Goal: Task Accomplishment & Management: Use online tool/utility

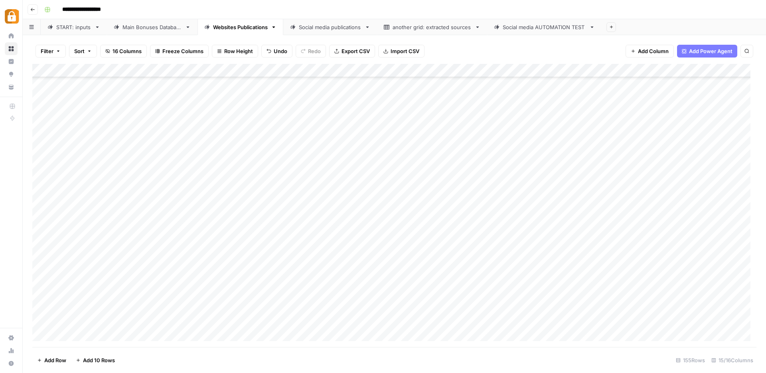
scroll to position [1853, 0]
click at [62, 26] on div "START: inputs" at bounding box center [73, 27] width 35 height 8
click at [68, 341] on div "Add Column" at bounding box center [394, 205] width 724 height 283
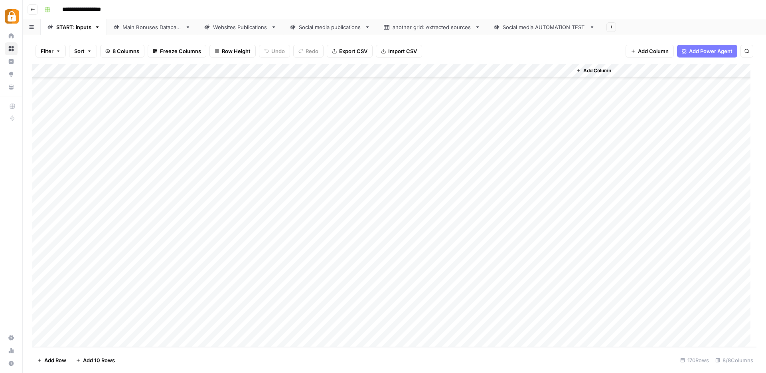
scroll to position [2064, 0]
click at [67, 340] on div "Add Column" at bounding box center [394, 205] width 724 height 283
click at [144, 311] on div "Add Column" at bounding box center [394, 205] width 724 height 283
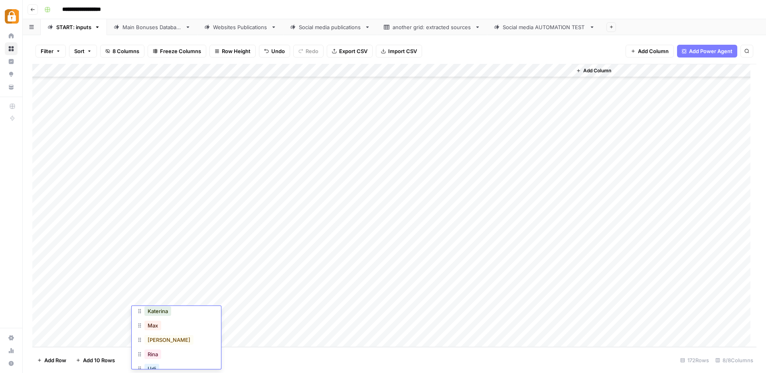
scroll to position [77, 0]
click at [154, 335] on button "[PERSON_NAME]" at bounding box center [168, 339] width 49 height 10
click at [204, 308] on div "Add Column" at bounding box center [394, 205] width 724 height 283
click at [227, 312] on div "Add Column" at bounding box center [394, 205] width 724 height 283
click at [227, 312] on textarea at bounding box center [236, 313] width 128 height 11
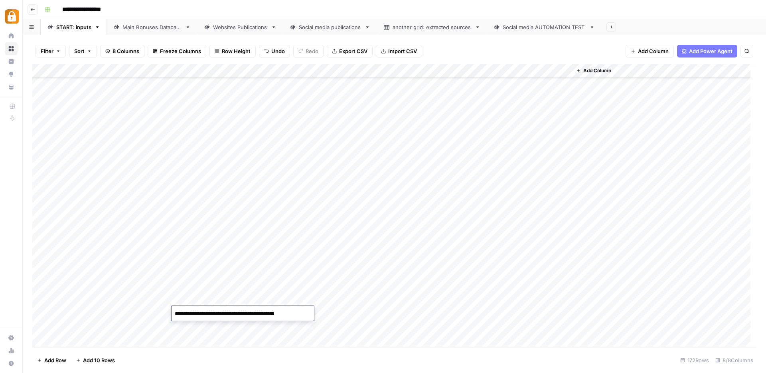
click at [180, 324] on textarea "**********" at bounding box center [242, 317] width 140 height 19
click at [180, 323] on textarea "**********" at bounding box center [242, 317] width 140 height 19
paste textarea "**********"
type textarea "**********"
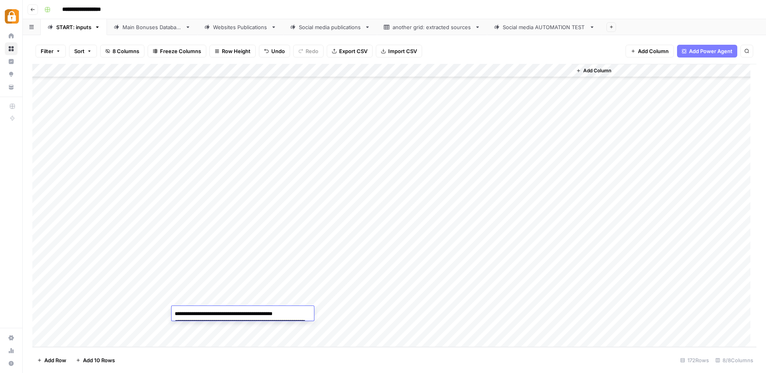
scroll to position [84, 0]
click at [345, 314] on div "Add Column" at bounding box center [394, 205] width 724 height 283
click at [343, 316] on div "Add Column" at bounding box center [394, 205] width 724 height 283
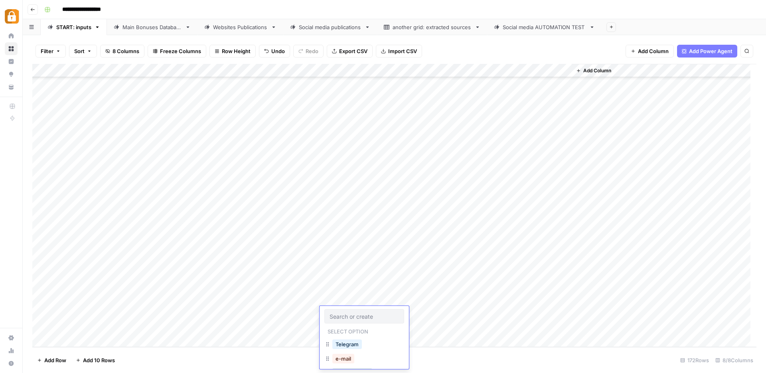
click at [343, 316] on input "text" at bounding box center [364, 316] width 69 height 7
type input "WP"
click at [338, 347] on button "WP" at bounding box center [339, 344] width 15 height 10
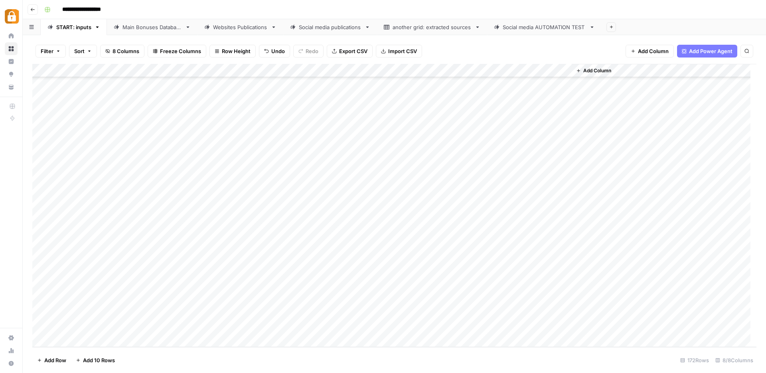
click at [526, 313] on div "Add Column" at bounding box center [394, 205] width 724 height 283
click at [160, 28] on div "Main Bonuses Database" at bounding box center [152, 27] width 59 height 8
click at [320, 252] on div "Add Column" at bounding box center [394, 205] width 724 height 283
click at [315, 324] on div "Add Column" at bounding box center [394, 205] width 724 height 283
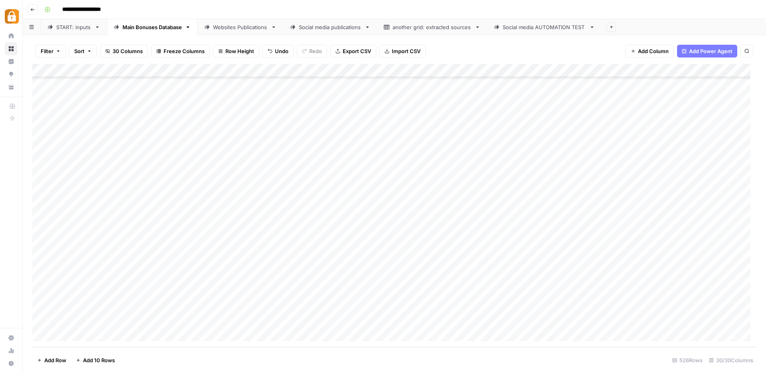
click at [505, 320] on div "Add Column" at bounding box center [394, 205] width 724 height 283
click at [246, 25] on div "Websites Publications" at bounding box center [240, 27] width 55 height 8
click at [528, 320] on div "Add Column" at bounding box center [394, 205] width 724 height 283
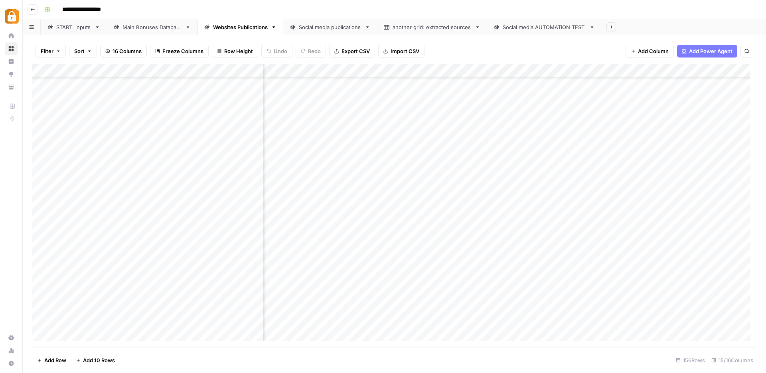
click at [445, 319] on div "Add Column" at bounding box center [394, 205] width 724 height 283
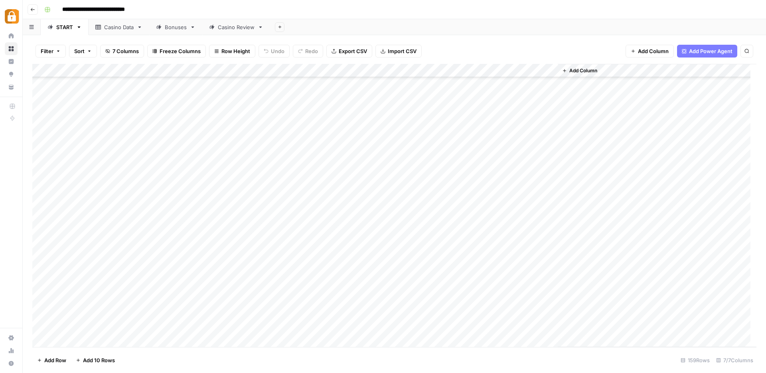
scroll to position [1242, 0]
click at [114, 115] on div "Add Column" at bounding box center [394, 205] width 724 height 283
click at [112, 220] on div "Add Column" at bounding box center [394, 205] width 724 height 283
click at [112, 220] on textarea "**********" at bounding box center [124, 221] width 128 height 11
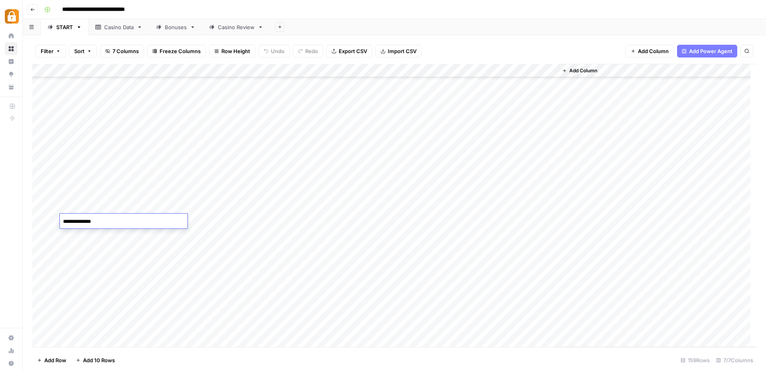
type textarea "*******"
click at [102, 213] on div "Add Column" at bounding box center [394, 205] width 724 height 283
click at [104, 216] on div "Add Column" at bounding box center [394, 205] width 724 height 283
click at [307, 220] on div "Add Column" at bounding box center [394, 205] width 724 height 283
click at [121, 30] on div "Casino Data" at bounding box center [119, 27] width 30 height 8
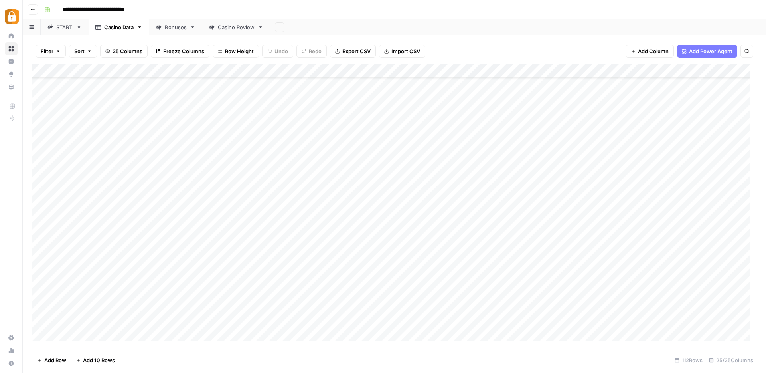
scroll to position [1269, 0]
click at [105, 320] on div "Add Column" at bounding box center [394, 205] width 724 height 283
drag, startPoint x: 106, startPoint y: 319, endPoint x: 81, endPoint y: 320, distance: 25.6
click at [80, 320] on textarea "**********" at bounding box center [124, 321] width 128 height 11
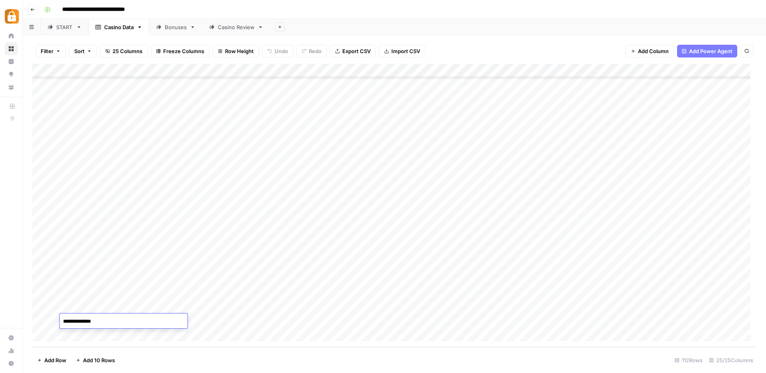
type textarea "*******"
click at [253, 321] on div "Add Column" at bounding box center [394, 205] width 724 height 283
click at [102, 317] on div "Add Column" at bounding box center [394, 205] width 724 height 283
click at [115, 301] on div "Add Column" at bounding box center [394, 205] width 724 height 283
click at [112, 319] on div "Add Column" at bounding box center [394, 205] width 724 height 283
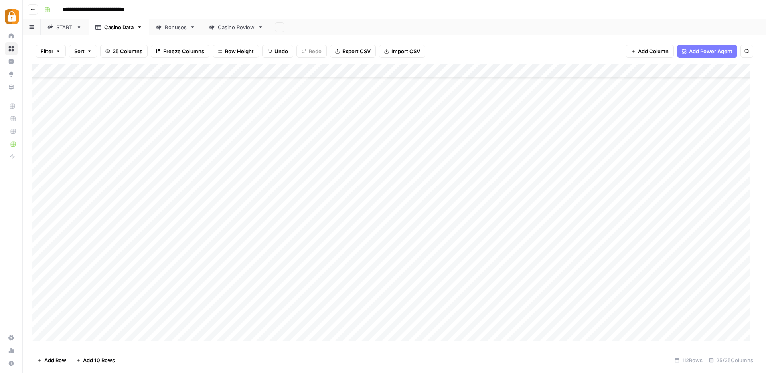
click at [237, 27] on div "Casino Review" at bounding box center [236, 27] width 37 height 8
click at [67, 333] on div "Add Column" at bounding box center [394, 205] width 724 height 283
click at [159, 320] on div "Add Column" at bounding box center [394, 205] width 724 height 283
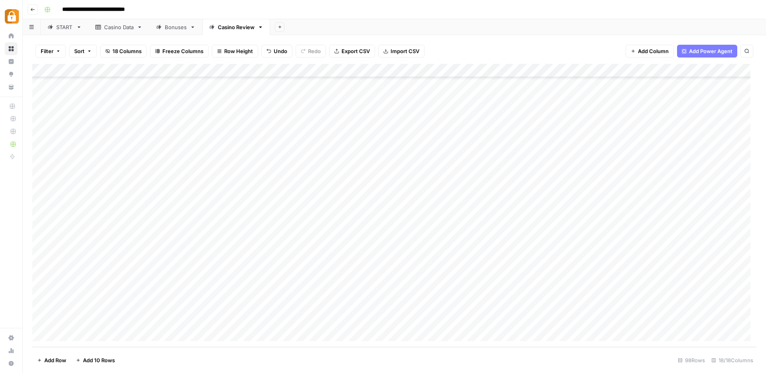
click at [123, 309] on div "Add Column" at bounding box center [394, 205] width 724 height 283
drag, startPoint x: 131, startPoint y: 313, endPoint x: 131, endPoint y: 319, distance: 6.4
click at [131, 320] on div "Add Column" at bounding box center [394, 205] width 724 height 283
click at [274, 318] on div "Add Column" at bounding box center [394, 205] width 724 height 283
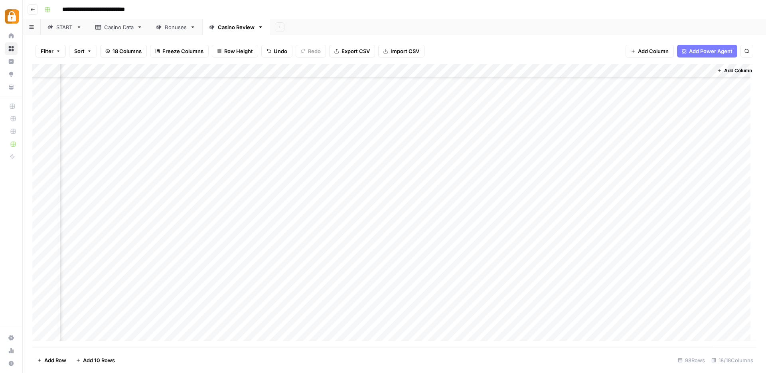
click at [596, 320] on div "Add Column" at bounding box center [394, 205] width 724 height 283
click at [112, 29] on div "Casino Data" at bounding box center [119, 27] width 30 height 8
click at [416, 321] on div "Add Column" at bounding box center [394, 205] width 724 height 283
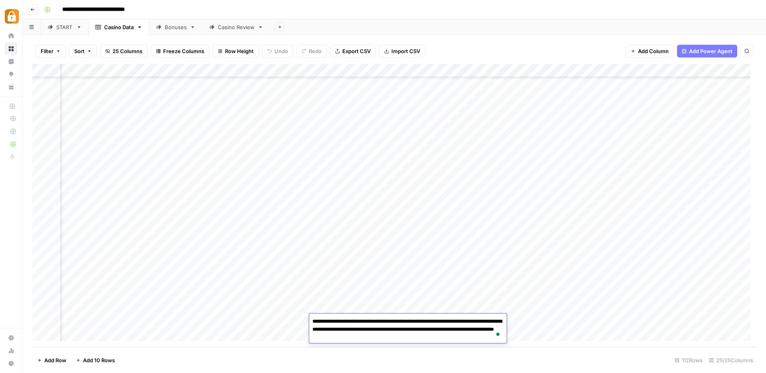
click at [233, 320] on div "Add Column" at bounding box center [394, 205] width 724 height 283
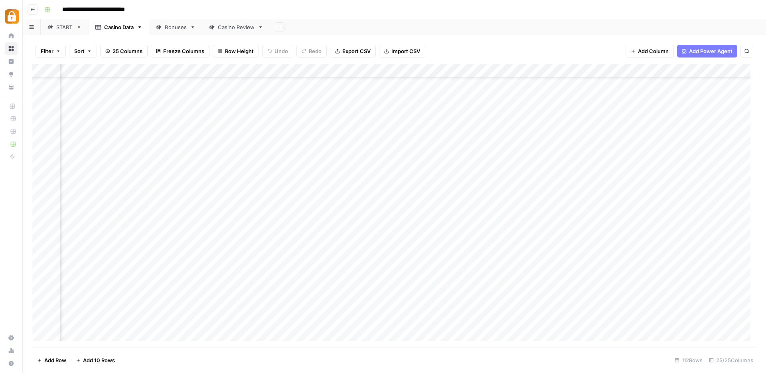
click at [233, 320] on div "Add Column" at bounding box center [394, 205] width 724 height 283
click at [233, 320] on textarea "**********" at bounding box center [258, 325] width 160 height 19
click at [609, 316] on div "Add Column" at bounding box center [394, 205] width 724 height 283
click at [620, 348] on footer "Add Row Add 10 Rows 112 Rows 25/25 Columns" at bounding box center [394, 360] width 724 height 26
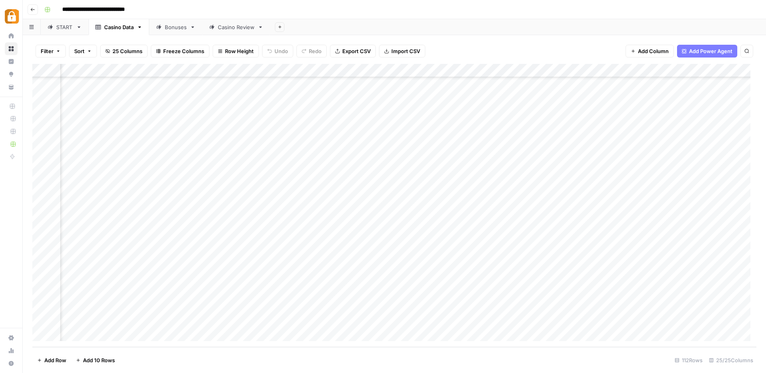
click at [70, 31] on div "START" at bounding box center [64, 27] width 17 height 8
click at [71, 128] on div "Add Column" at bounding box center [394, 205] width 724 height 283
click at [307, 130] on div "Add Column" at bounding box center [394, 205] width 724 height 283
click at [130, 28] on div "Casino Data" at bounding box center [119, 27] width 30 height 8
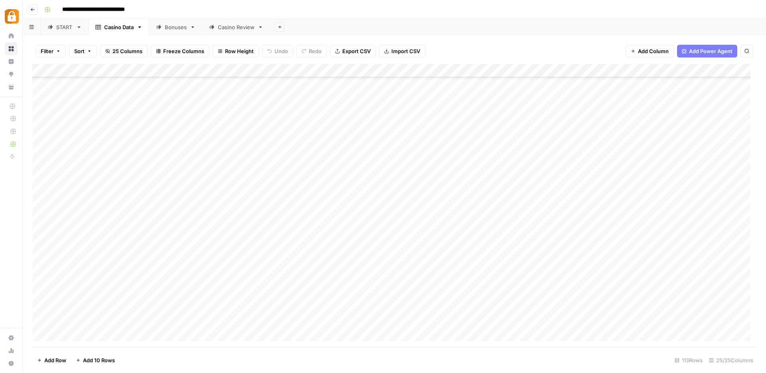
scroll to position [1283, 0]
click at [115, 321] on div "Add Column" at bounding box center [394, 205] width 724 height 283
drag, startPoint x: 114, startPoint y: 322, endPoint x: 83, endPoint y: 324, distance: 30.4
click at [83, 324] on textarea "**********" at bounding box center [124, 321] width 128 height 11
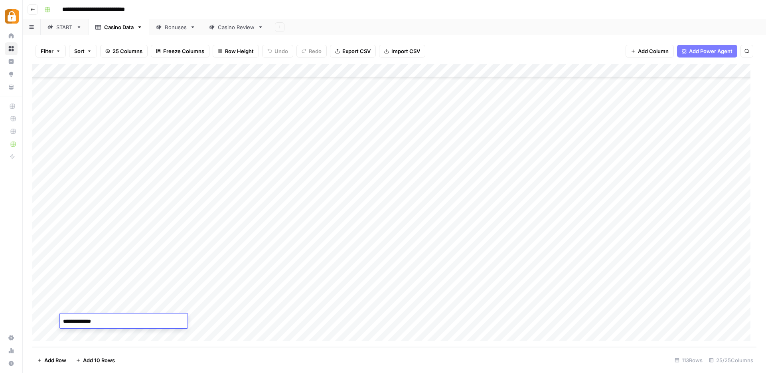
type textarea "*******"
click at [250, 307] on div "Add Column" at bounding box center [394, 205] width 724 height 283
click at [117, 322] on div "Add Column" at bounding box center [394, 205] width 724 height 283
click at [235, 22] on link "Casino Review" at bounding box center [236, 27] width 68 height 16
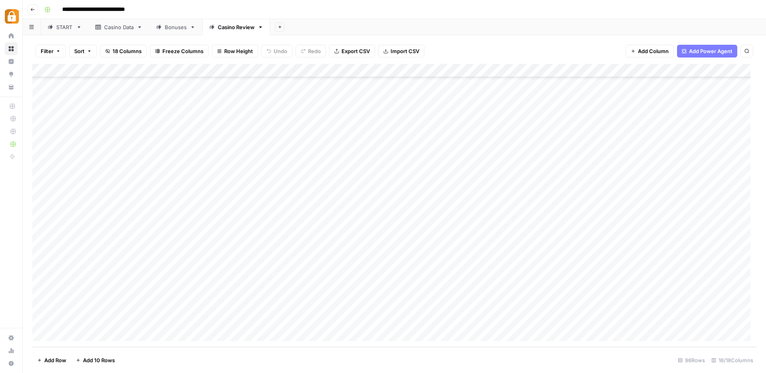
click at [78, 336] on div "Add Column" at bounding box center [394, 205] width 724 height 283
click at [151, 321] on div "Add Column" at bounding box center [394, 205] width 724 height 283
click at [119, 308] on div "Add Column" at bounding box center [394, 205] width 724 height 283
drag, startPoint x: 132, startPoint y: 313, endPoint x: 131, endPoint y: 320, distance: 7.2
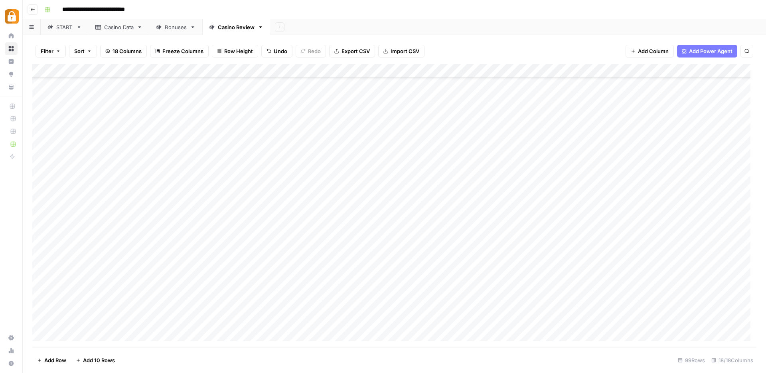
click at [131, 320] on div "Add Column" at bounding box center [394, 205] width 724 height 283
click at [271, 319] on div "Add Column" at bounding box center [394, 205] width 724 height 283
click at [599, 317] on div "Add Column" at bounding box center [394, 205] width 724 height 283
click at [131, 26] on div "Casino Data" at bounding box center [119, 27] width 30 height 8
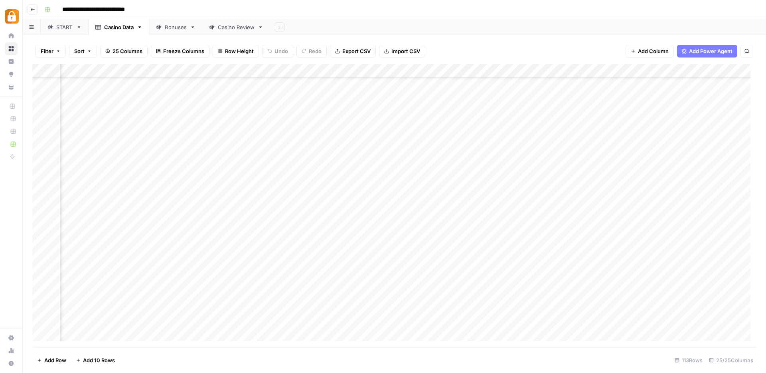
scroll to position [1283, 1267]
click at [407, 322] on div "Add Column" at bounding box center [394, 205] width 724 height 283
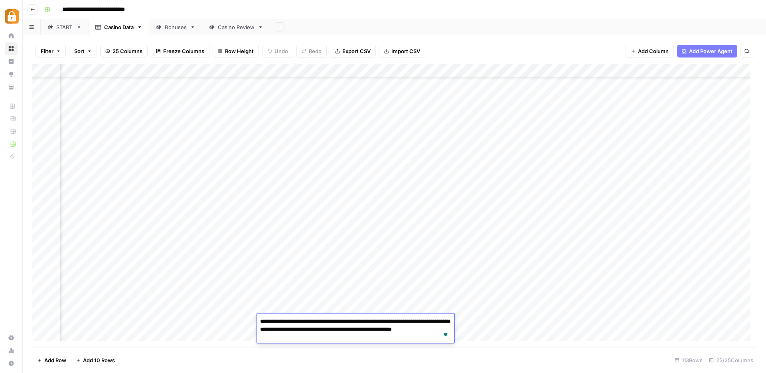
click at [397, 215] on div "Add Column" at bounding box center [394, 205] width 724 height 283
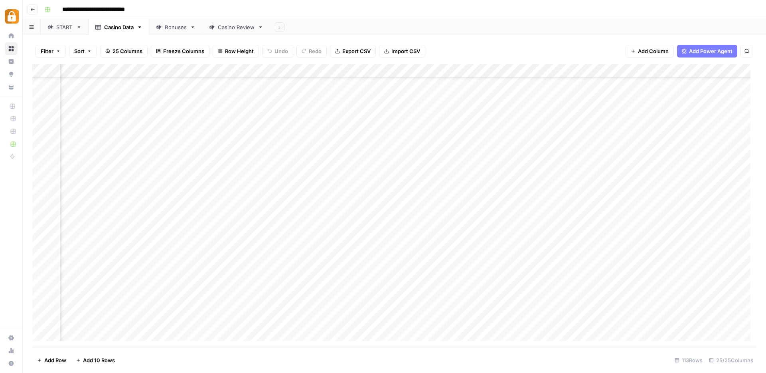
scroll to position [1283, 29]
click at [82, 29] on div "START: inputs" at bounding box center [73, 27] width 35 height 8
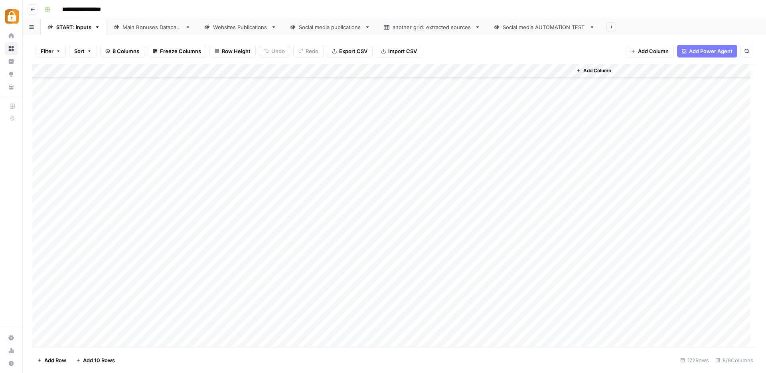
scroll to position [2077, 0]
click at [158, 328] on div "Add Column" at bounding box center [394, 205] width 724 height 283
click at [159, 342] on button "[PERSON_NAME]" at bounding box center [168, 339] width 49 height 10
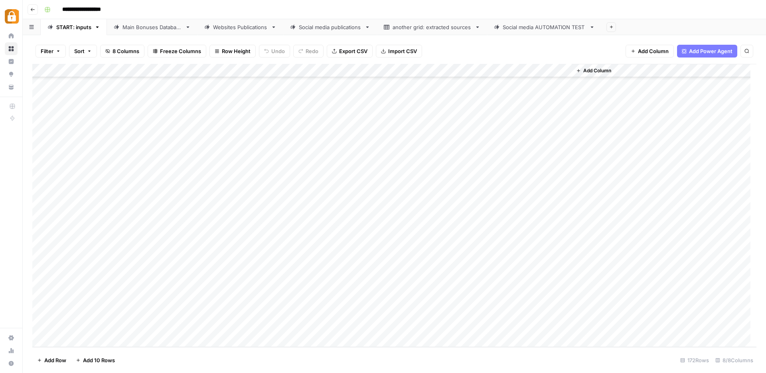
click at [224, 326] on div "Add Column" at bounding box center [394, 205] width 724 height 283
click at [74, 338] on div "Add Column" at bounding box center [394, 205] width 724 height 283
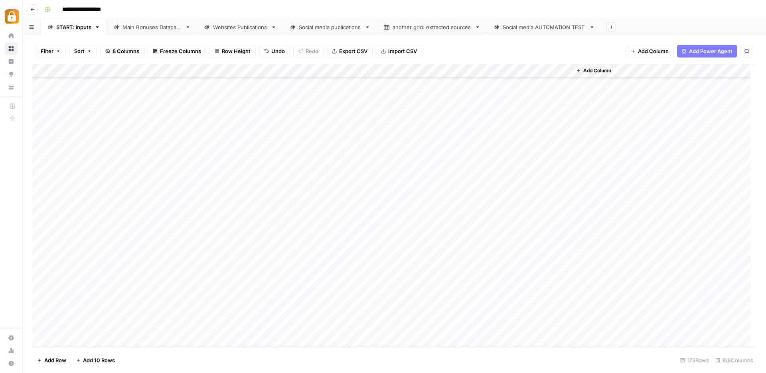
click at [74, 338] on div "Add Column" at bounding box center [394, 205] width 724 height 283
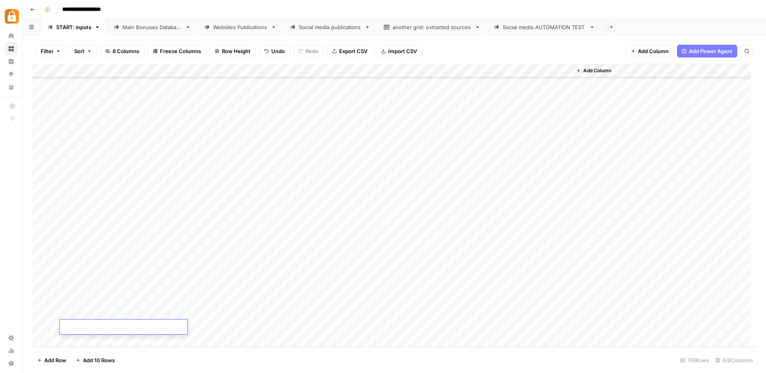
click at [205, 268] on div "Add Column" at bounding box center [394, 205] width 724 height 283
click at [202, 271] on div "Add Column" at bounding box center [394, 205] width 724 height 283
paste textarea "**********"
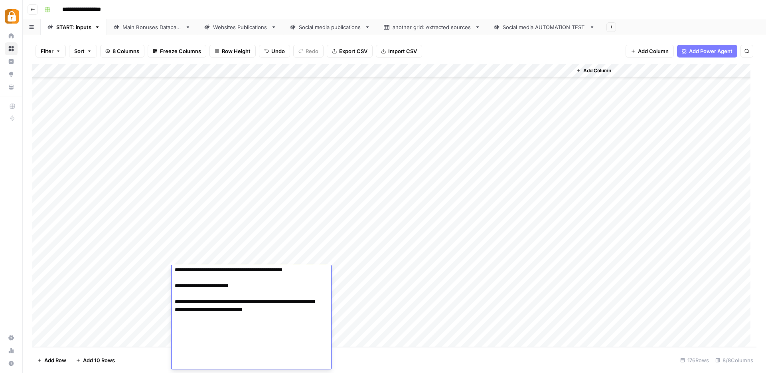
scroll to position [115, 0]
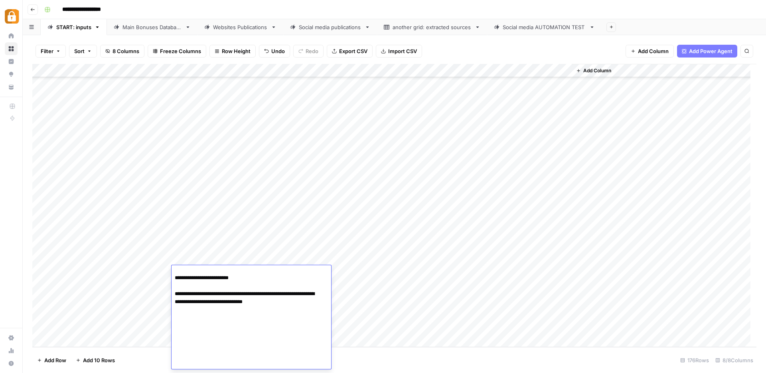
paste textarea "**********"
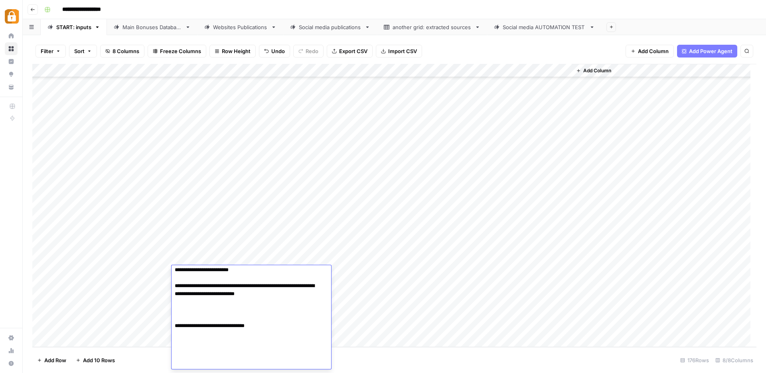
paste textarea "**********"
type textarea "**********"
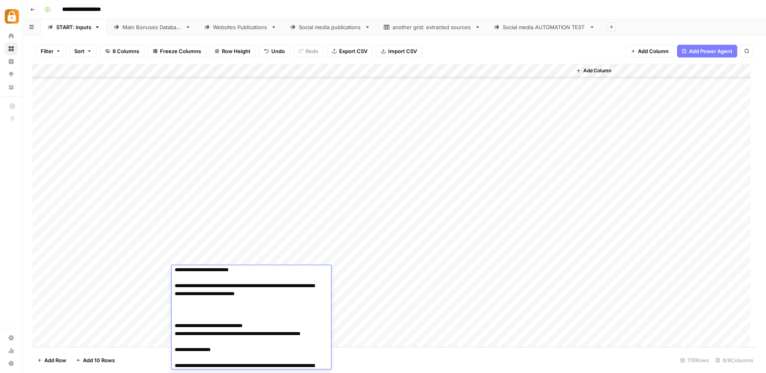
scroll to position [498, 0]
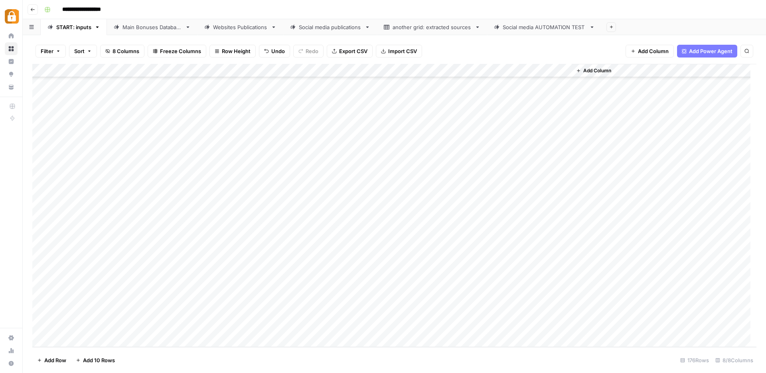
click at [329, 288] on div "Add Column" at bounding box center [394, 205] width 724 height 283
click at [344, 338] on button "WP" at bounding box center [339, 340] width 15 height 10
click at [334, 271] on div "Add Column" at bounding box center [394, 205] width 724 height 283
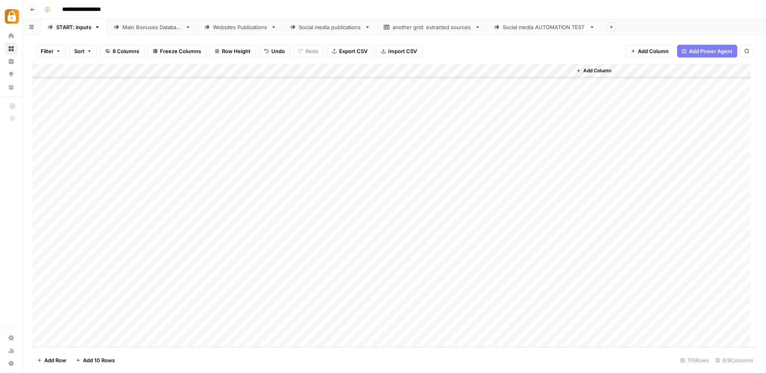
click at [334, 271] on div "Add Column" at bounding box center [394, 205] width 724 height 283
click at [345, 339] on button "WP" at bounding box center [339, 340] width 15 height 10
click at [330, 285] on div "Add Column" at bounding box center [394, 205] width 724 height 283
click at [528, 271] on div "Add Column" at bounding box center [394, 205] width 724 height 283
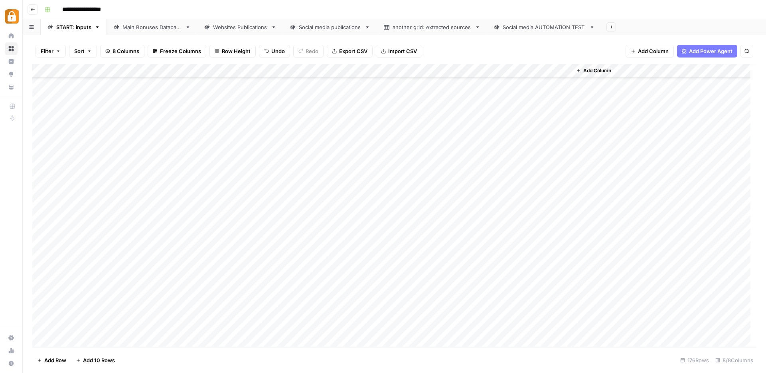
click at [160, 27] on div "Main Bonuses Database" at bounding box center [152, 27] width 59 height 8
click at [271, 320] on div "Add Column" at bounding box center [394, 205] width 724 height 283
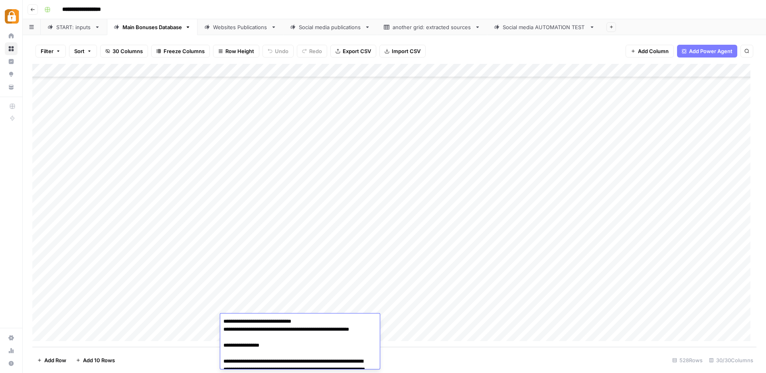
scroll to position [317, 0]
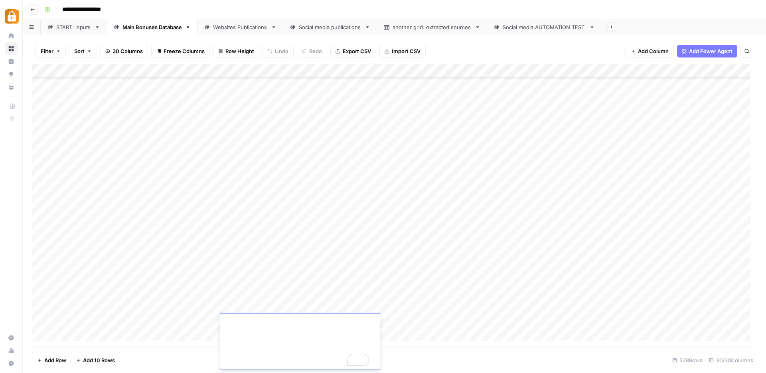
click at [401, 314] on div "Add Column" at bounding box center [394, 205] width 724 height 283
click at [273, 309] on div "Add Column" at bounding box center [394, 205] width 724 height 283
click at [400, 306] on div "Add Column" at bounding box center [394, 205] width 724 height 283
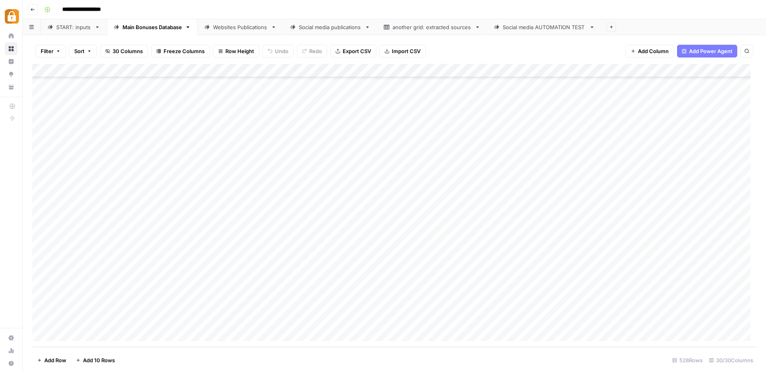
click at [346, 295] on div "Add Column" at bounding box center [394, 205] width 724 height 283
drag, startPoint x: 371, startPoint y: 299, endPoint x: 373, endPoint y: 322, distance: 23.3
click at [373, 322] on div "Add Column" at bounding box center [394, 205] width 724 height 283
click at [406, 322] on div "Add Column" at bounding box center [394, 205] width 724 height 283
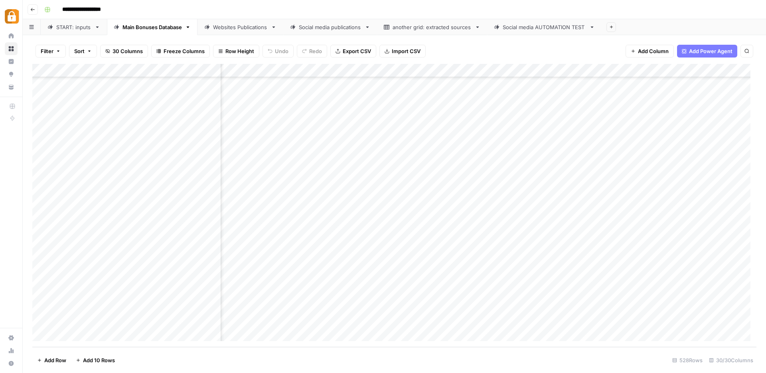
click at [473, 320] on div "Add Column" at bounding box center [394, 205] width 724 height 283
type textarea "*****"
click at [408, 324] on div "Add Column" at bounding box center [394, 205] width 724 height 283
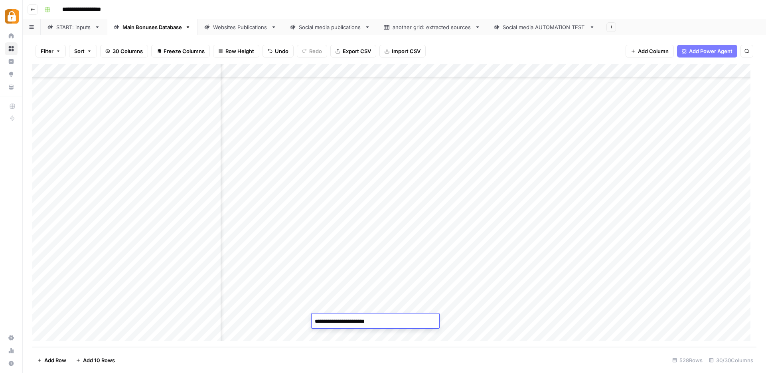
type textarea "**********"
click at [480, 307] on div "Add Column" at bounding box center [394, 205] width 724 height 283
click at [376, 307] on div "Add Column" at bounding box center [394, 205] width 724 height 283
click at [391, 307] on textarea "**********" at bounding box center [380, 307] width 136 height 11
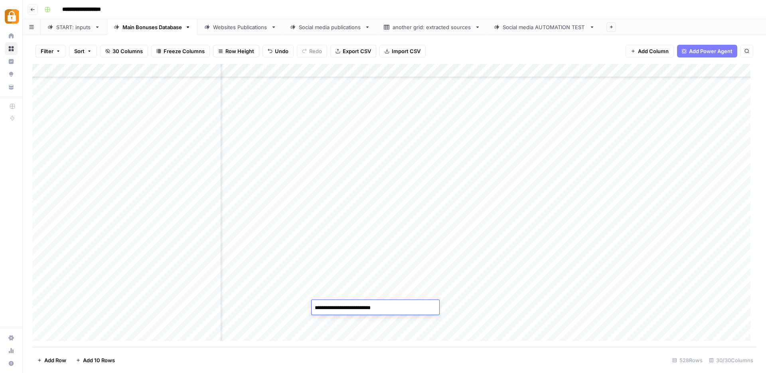
type textarea "**********"
click at [444, 307] on div "Add Column" at bounding box center [394, 205] width 724 height 283
click at [450, 308] on textarea "*******" at bounding box center [498, 307] width 128 height 11
type textarea "****"
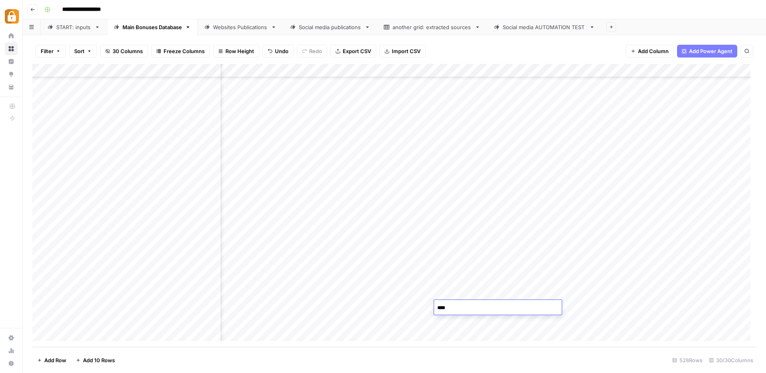
click at [414, 298] on div "Add Column" at bounding box center [394, 205] width 724 height 283
click at [504, 306] on div "Add Column" at bounding box center [394, 205] width 724 height 283
click at [501, 321] on div "Add Column" at bounding box center [394, 205] width 724 height 283
click at [241, 31] on div "Websites Publications" at bounding box center [240, 27] width 55 height 8
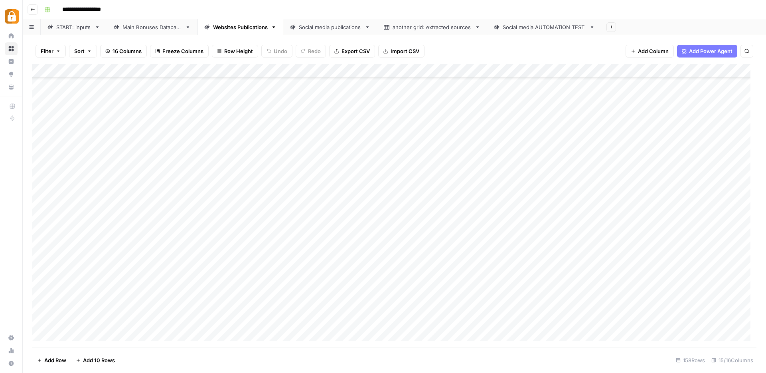
scroll to position [1893, 0]
click at [526, 307] on div "Add Column" at bounding box center [394, 205] width 724 height 283
click at [528, 321] on div "Add Column" at bounding box center [394, 205] width 724 height 283
click at [364, 321] on div "Add Column" at bounding box center [394, 205] width 724 height 283
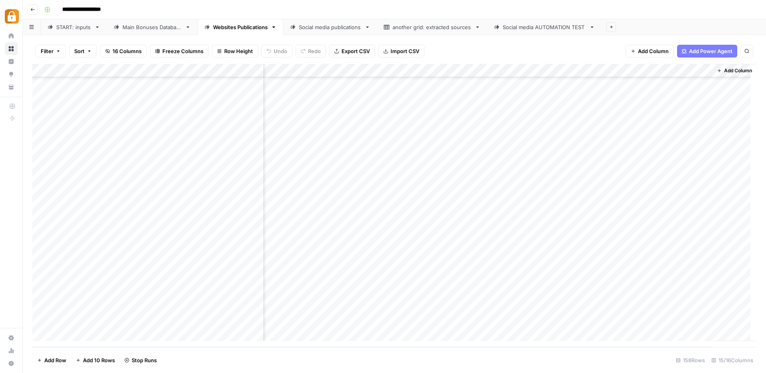
click at [363, 305] on div "Add Column" at bounding box center [394, 205] width 724 height 283
click at [449, 310] on div "Add Column" at bounding box center [394, 205] width 724 height 283
click at [449, 310] on input "**********" at bounding box center [471, 310] width 128 height 10
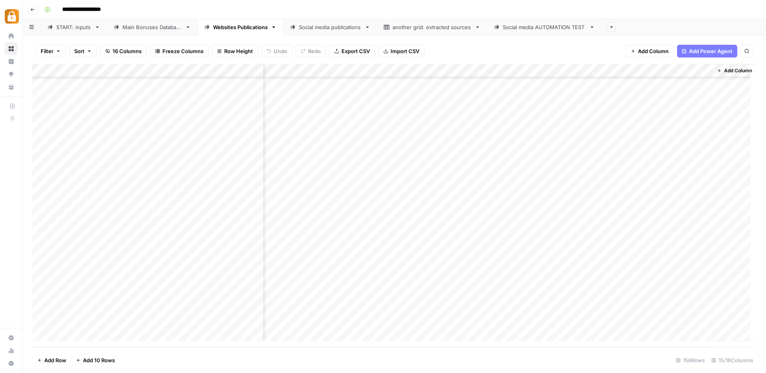
click at [160, 30] on div "Main Bonuses Database" at bounding box center [152, 27] width 59 height 8
click at [60, 27] on div "START: inputs" at bounding box center [73, 27] width 35 height 8
click at [162, 29] on div "Main Bonuses Database" at bounding box center [152, 27] width 59 height 8
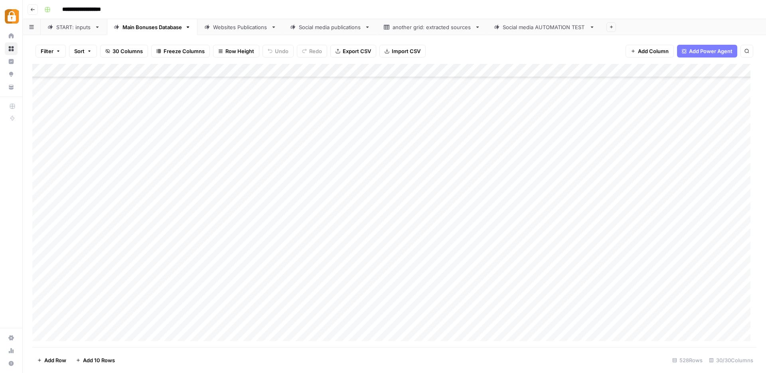
scroll to position [6914, 0]
click at [208, 311] on div "Add Column" at bounding box center [394, 205] width 724 height 283
drag, startPoint x: 210, startPoint y: 308, endPoint x: 186, endPoint y: 310, distance: 24.8
click at [186, 310] on textarea "**********" at bounding box center [224, 307] width 128 height 11
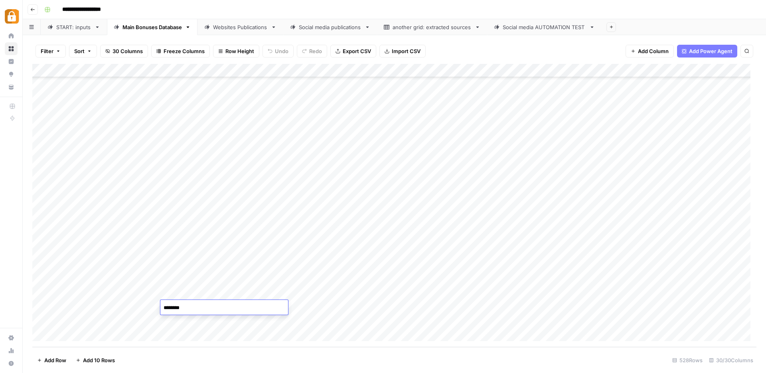
type textarea "*******"
click at [384, 305] on div "Add Column" at bounding box center [394, 205] width 724 height 283
click at [180, 319] on div "Add Column" at bounding box center [394, 205] width 724 height 283
drag, startPoint x: 212, startPoint y: 319, endPoint x: 188, endPoint y: 326, distance: 24.2
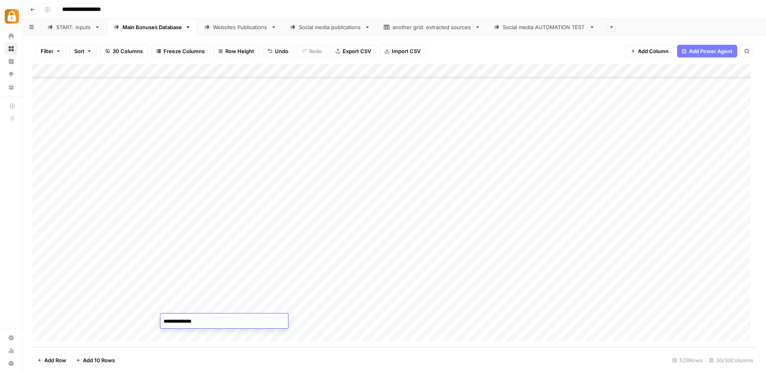
click at [183, 322] on textarea "**********" at bounding box center [224, 321] width 128 height 11
type textarea "*******"
click at [396, 323] on div "Add Column" at bounding box center [394, 205] width 724 height 283
click at [204, 307] on div "Add Column" at bounding box center [394, 205] width 724 height 283
click at [235, 29] on div "Websites Publications" at bounding box center [240, 27] width 55 height 8
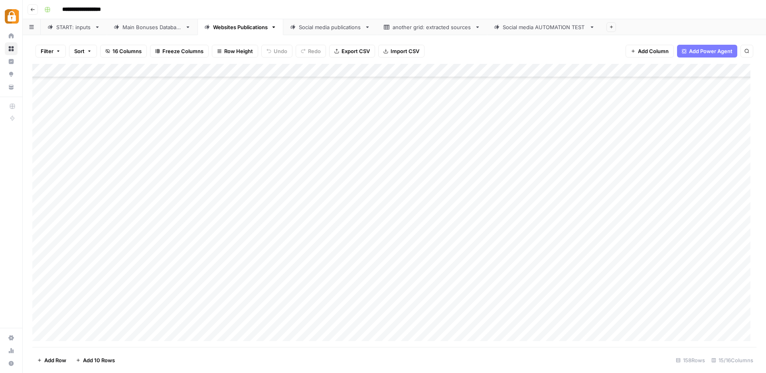
scroll to position [1893, 0]
click at [239, 309] on div "Add Column" at bounding box center [394, 205] width 724 height 283
click at [240, 319] on div "Add Column" at bounding box center [394, 205] width 724 height 283
click at [397, 306] on div "Add Column" at bounding box center [394, 205] width 724 height 283
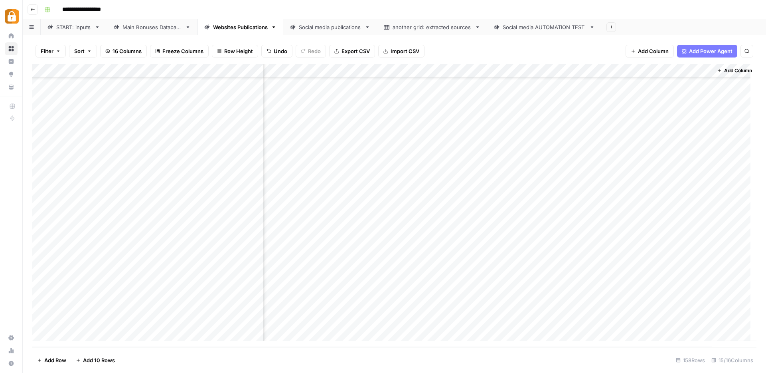
click at [398, 321] on div "Add Column" at bounding box center [394, 205] width 724 height 283
click at [67, 30] on div "START: inputs" at bounding box center [73, 27] width 35 height 8
click at [206, 287] on div "Add Column" at bounding box center [394, 205] width 724 height 283
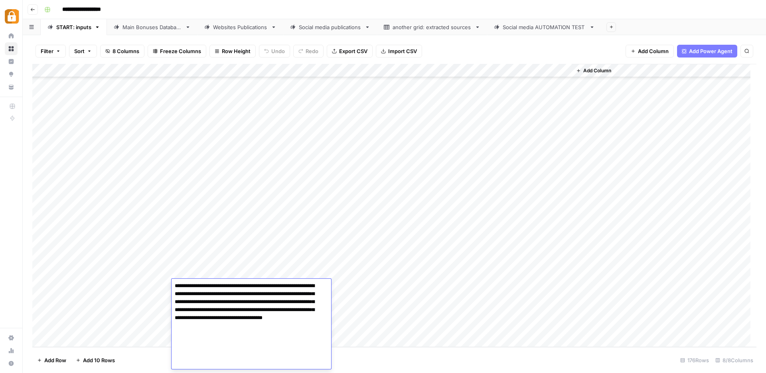
scroll to position [192, 0]
click at [226, 346] on textarea at bounding box center [249, 230] width 154 height 283
paste textarea "**********"
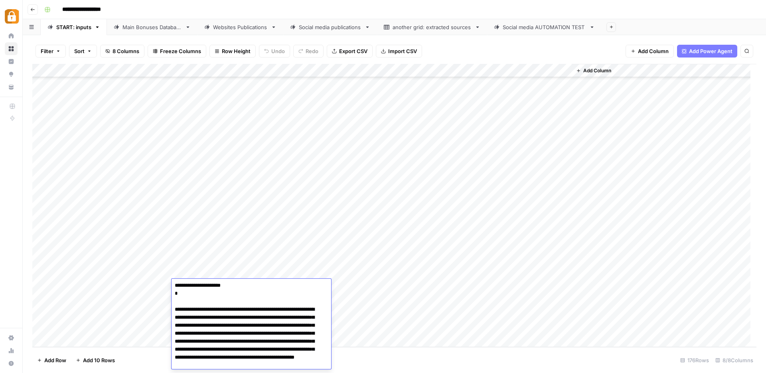
scroll to position [366, 0]
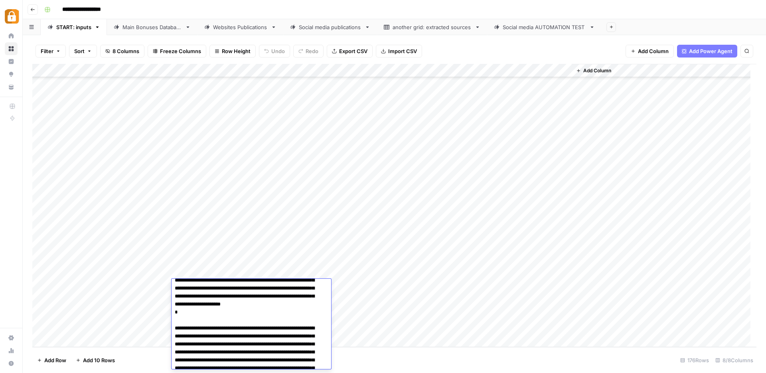
drag, startPoint x: 255, startPoint y: 350, endPoint x: 170, endPoint y: 353, distance: 85.1
click at [170, 353] on body "**********" at bounding box center [383, 186] width 766 height 373
drag, startPoint x: 315, startPoint y: 344, endPoint x: 305, endPoint y: 344, distance: 10.0
click at [305, 344] on textarea at bounding box center [249, 184] width 154 height 538
type textarea "**********"
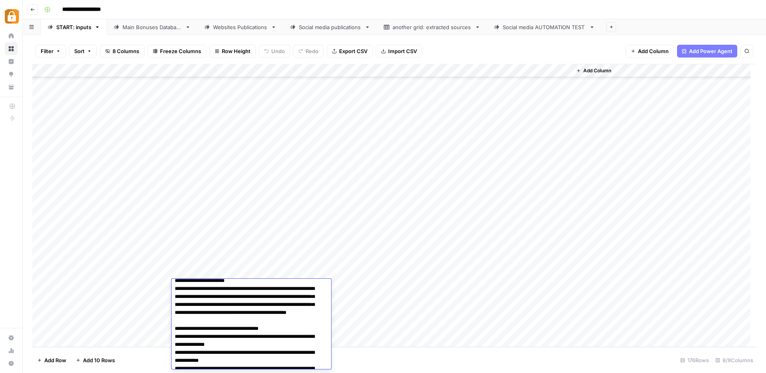
scroll to position [0, 0]
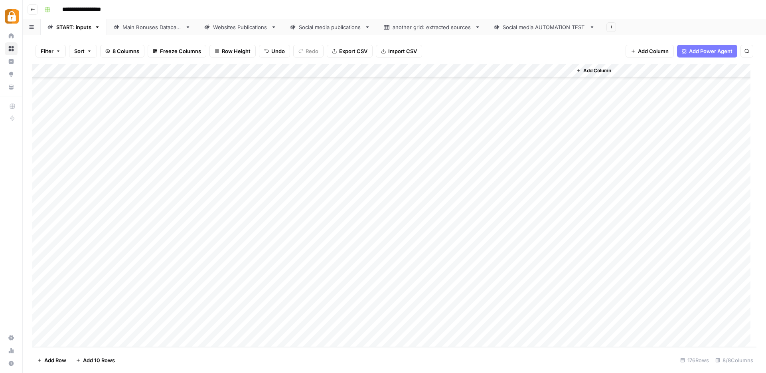
click at [334, 286] on div "Add Column" at bounding box center [394, 205] width 724 height 283
click at [358, 362] on button "Official Site" at bounding box center [349, 360] width 34 height 10
click at [528, 287] on div "Add Column" at bounding box center [394, 205] width 724 height 283
click at [144, 288] on div "Add Column" at bounding box center [394, 205] width 724 height 283
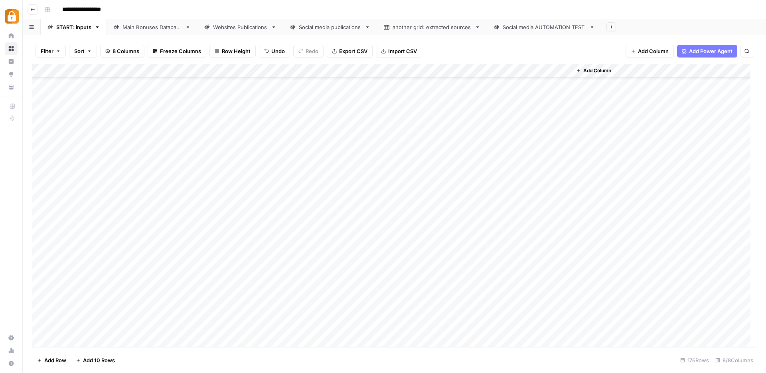
click at [144, 288] on div "Add Column" at bounding box center [394, 205] width 724 height 283
click at [292, 338] on div "Add Column" at bounding box center [394, 205] width 724 height 283
click at [233, 298] on div "Add Column" at bounding box center [394, 205] width 724 height 283
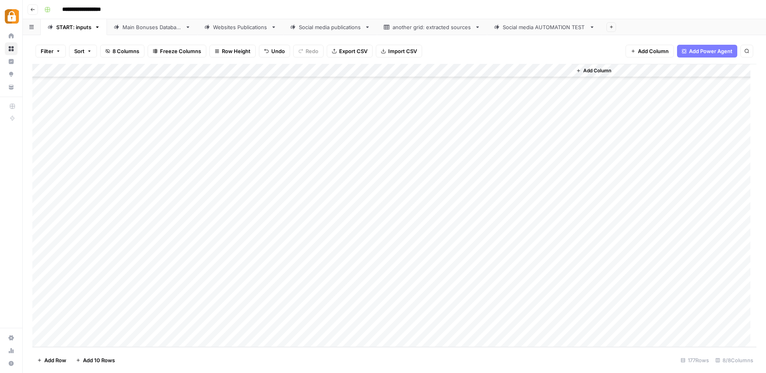
click at [154, 28] on div "Main Bonuses Database" at bounding box center [152, 27] width 59 height 8
click at [144, 305] on div "Add Column" at bounding box center [394, 205] width 724 height 283
click at [333, 319] on div "Add Column" at bounding box center [394, 205] width 724 height 283
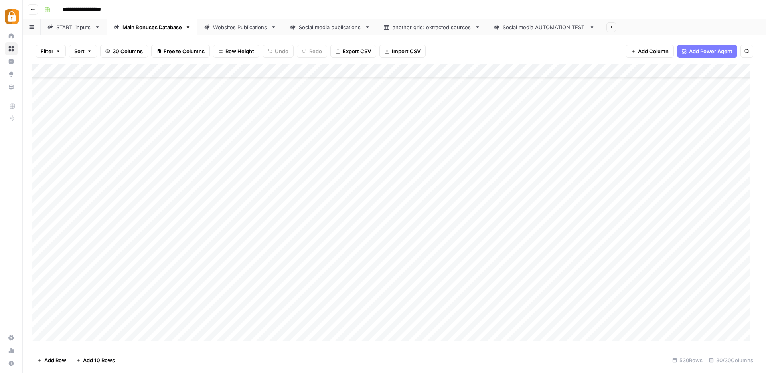
click at [349, 296] on div "Add Column" at bounding box center [394, 205] width 724 height 283
drag, startPoint x: 371, startPoint y: 299, endPoint x: 373, endPoint y: 317, distance: 17.6
click at [373, 317] on div "Add Column" at bounding box center [394, 205] width 724 height 283
click at [407, 300] on div "Add Column" at bounding box center [394, 205] width 724 height 283
click at [413, 309] on div "Add Column" at bounding box center [394, 205] width 724 height 283
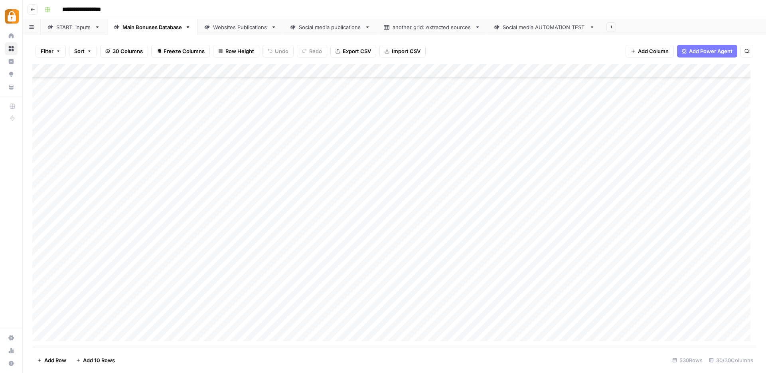
click at [501, 307] on div "Add Column" at bounding box center [394, 205] width 724 height 283
click at [505, 320] on div "Add Column" at bounding box center [394, 205] width 724 height 283
click at [249, 27] on div "Websites Publications" at bounding box center [240, 27] width 55 height 8
click at [248, 308] on div "Add Column" at bounding box center [394, 205] width 724 height 283
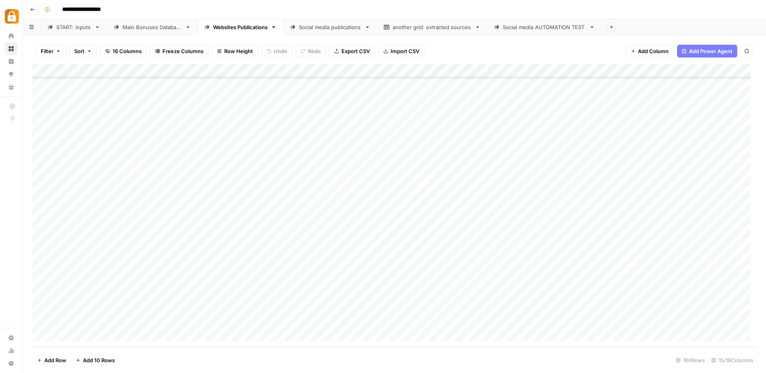
click at [248, 308] on div "Add Column" at bounding box center [394, 205] width 724 height 283
drag, startPoint x: 249, startPoint y: 307, endPoint x: 227, endPoint y: 305, distance: 22.4
click at [227, 305] on textarea "**********" at bounding box center [268, 307] width 128 height 11
type textarea "*******"
click at [239, 324] on div "Add Column" at bounding box center [394, 205] width 724 height 283
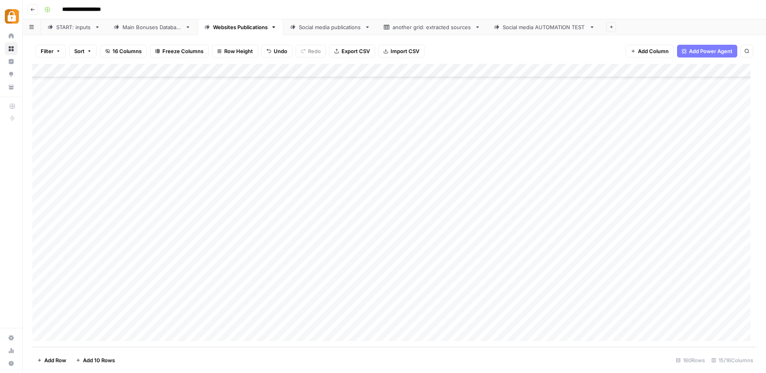
click at [239, 324] on div "Add Column" at bounding box center [394, 205] width 724 height 283
drag, startPoint x: 250, startPoint y: 321, endPoint x: 228, endPoint y: 322, distance: 22.8
click at [227, 320] on textarea "**********" at bounding box center [268, 321] width 128 height 11
type textarea "*******"
click at [393, 307] on div "Add Column" at bounding box center [394, 205] width 724 height 283
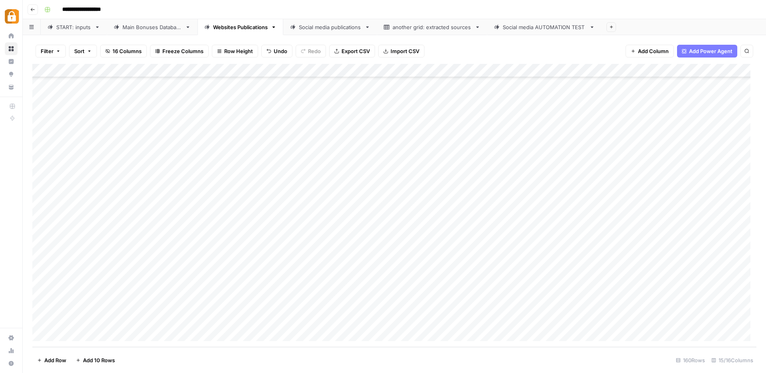
click at [526, 307] on div "Add Column" at bounding box center [394, 205] width 724 height 283
click at [528, 318] on div "Add Column" at bounding box center [394, 205] width 724 height 283
click at [686, 307] on div "Add Column" at bounding box center [394, 205] width 724 height 283
click at [685, 320] on div "Add Column" at bounding box center [394, 205] width 724 height 283
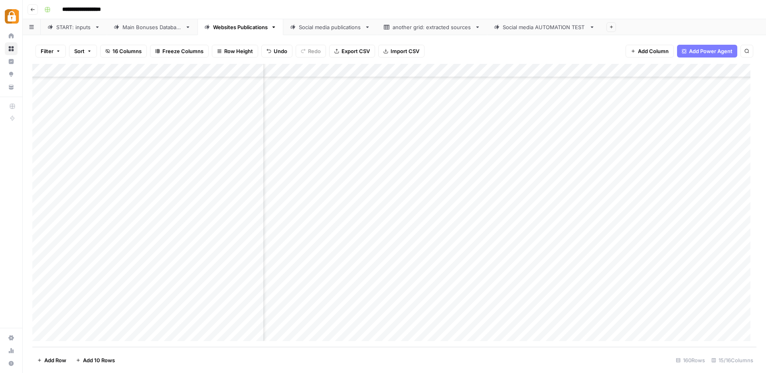
click at [158, 28] on div "Main Bonuses Database" at bounding box center [152, 27] width 59 height 8
click at [198, 305] on div "Add Column" at bounding box center [394, 205] width 724 height 283
drag, startPoint x: 210, startPoint y: 307, endPoint x: 184, endPoint y: 304, distance: 26.5
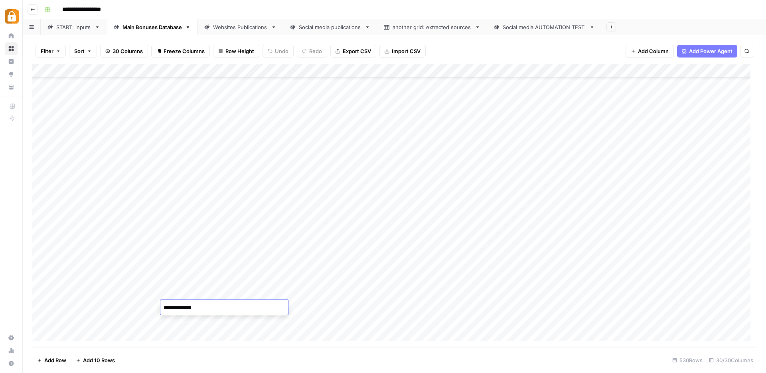
click at [184, 304] on textarea "**********" at bounding box center [224, 307] width 128 height 11
type textarea "*******"
click at [192, 320] on div "Add Column" at bounding box center [394, 205] width 724 height 283
drag, startPoint x: 208, startPoint y: 321, endPoint x: 184, endPoint y: 322, distance: 24.0
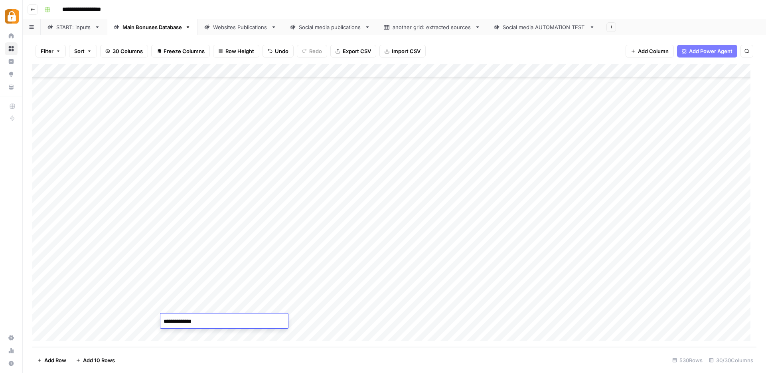
click at [184, 322] on textarea "**********" at bounding box center [224, 321] width 128 height 11
type textarea "*******"
click at [200, 306] on div "Add Column" at bounding box center [394, 205] width 724 height 283
click at [233, 29] on div "Websites Publications" at bounding box center [240, 27] width 55 height 8
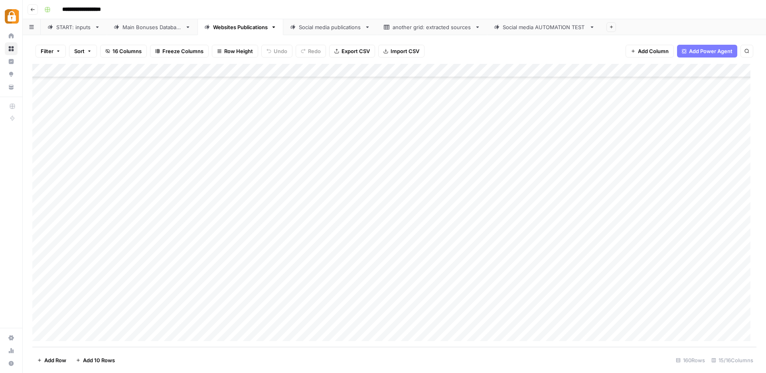
click at [230, 305] on div "Add Column" at bounding box center [394, 205] width 724 height 283
click at [224, 320] on div "Add Column" at bounding box center [394, 205] width 724 height 283
click at [398, 307] on div "Add Column" at bounding box center [394, 205] width 724 height 283
click at [397, 319] on div "Add Column" at bounding box center [394, 205] width 724 height 283
